Goal: Transaction & Acquisition: Purchase product/service

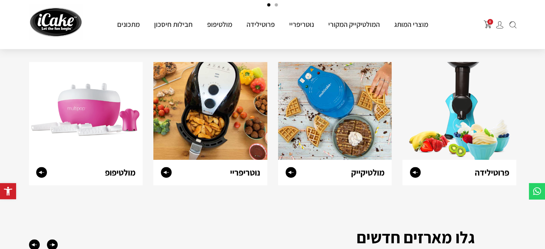
scroll to position [287, 0]
click at [410, 156] on img at bounding box center [460, 111] width 114 height 98
click at [415, 173] on icon at bounding box center [415, 172] width 6 height 3
click at [292, 174] on circle at bounding box center [291, 172] width 11 height 11
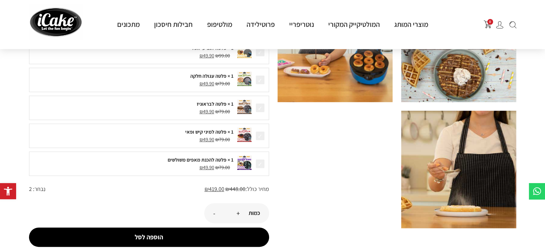
scroll to position [215, 0]
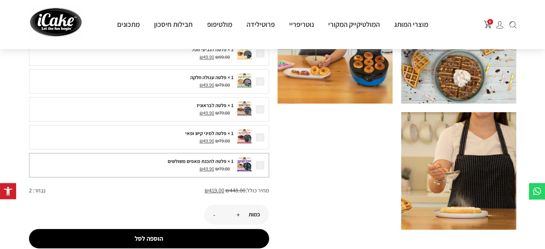
click at [216, 163] on div "1 × פלטה להכנת מאפים משולשים" at bounding box center [133, 162] width 201 height 8
click at [210, 166] on span "₪ 49.90" at bounding box center [207, 169] width 15 height 6
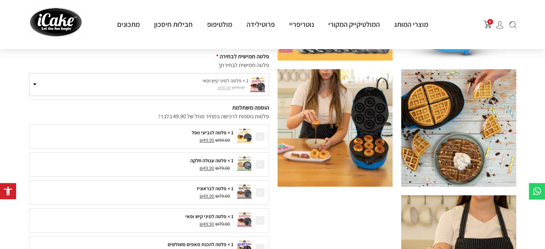
scroll to position [100, 0]
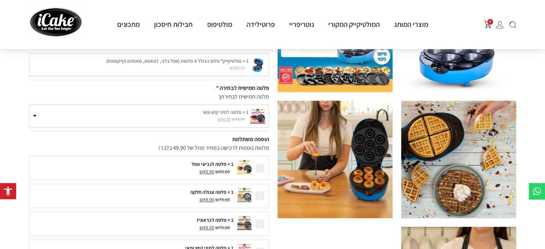
click at [236, 120] on bdi "₪ 79.00" at bounding box center [238, 119] width 13 height 6
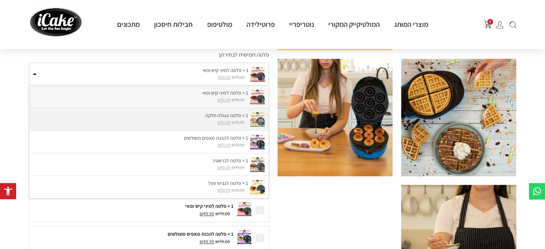
scroll to position [143, 0]
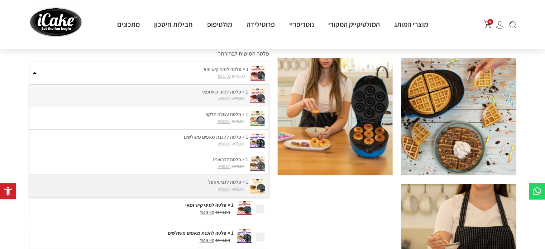
click at [198, 189] on small "₪ 99.00 המחיר המקורי היה: ₪99.00. ₪ 50.00 המחיר הנוכחי הוא: ₪50.00." at bounding box center [140, 189] width 215 height 6
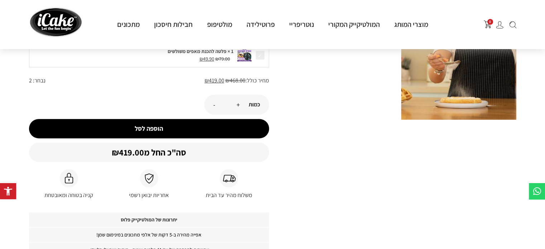
scroll to position [315, 0]
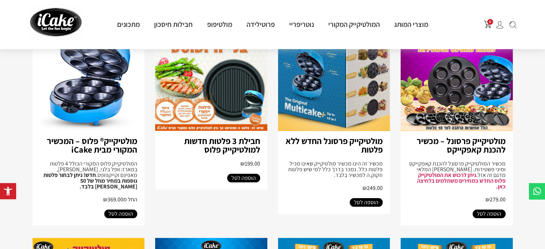
scroll to position [100, 0]
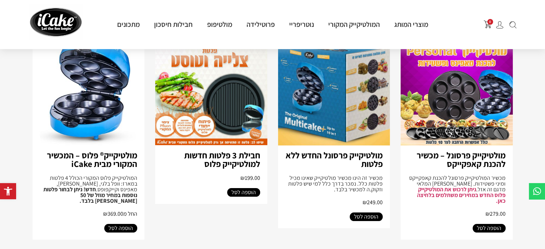
click at [484, 224] on span "הוספה לסל" at bounding box center [489, 228] width 24 height 9
click at [464, 193] on link "ניתן לרכוש את המולטיקייק פלוס החדש במחירים משתלמים בלחיצה כאן." at bounding box center [461, 195] width 89 height 19
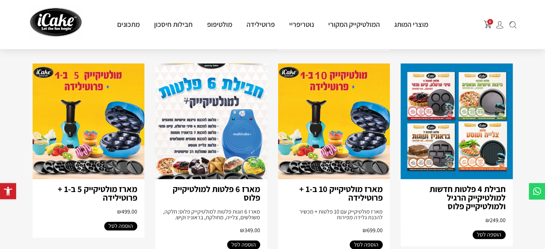
scroll to position [507, 0]
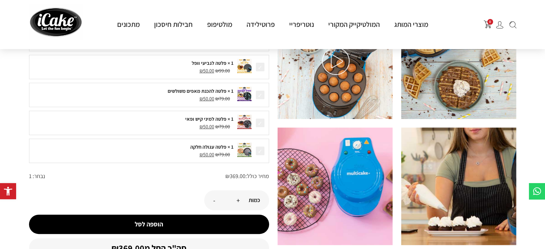
scroll to position [201, 0]
